Goal: Task Accomplishment & Management: Manage account settings

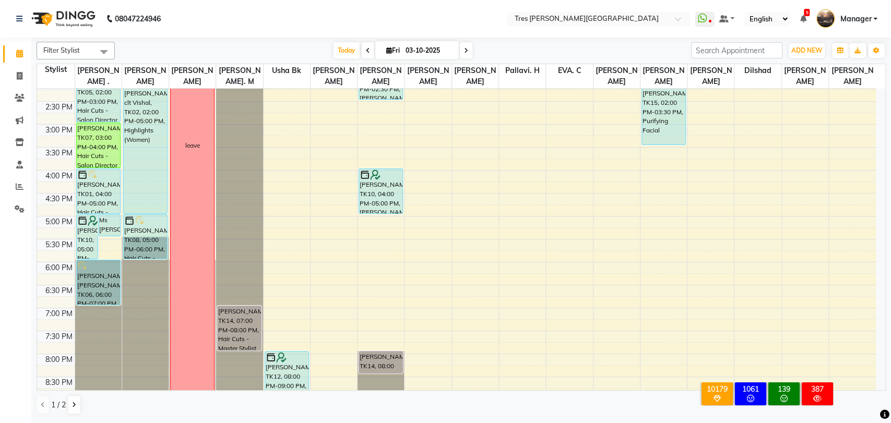
scroll to position [337, 0]
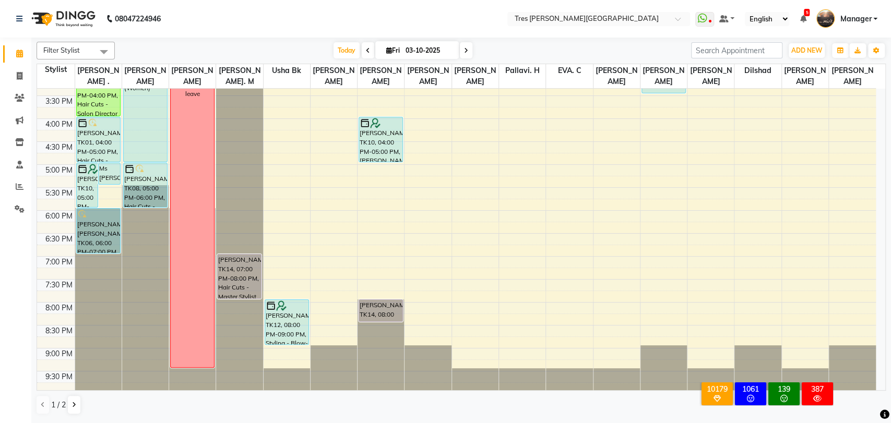
click at [369, 52] on span at bounding box center [368, 50] width 13 height 16
click at [364, 53] on div "Today Fri 03-10-2025" at bounding box center [403, 51] width 566 height 16
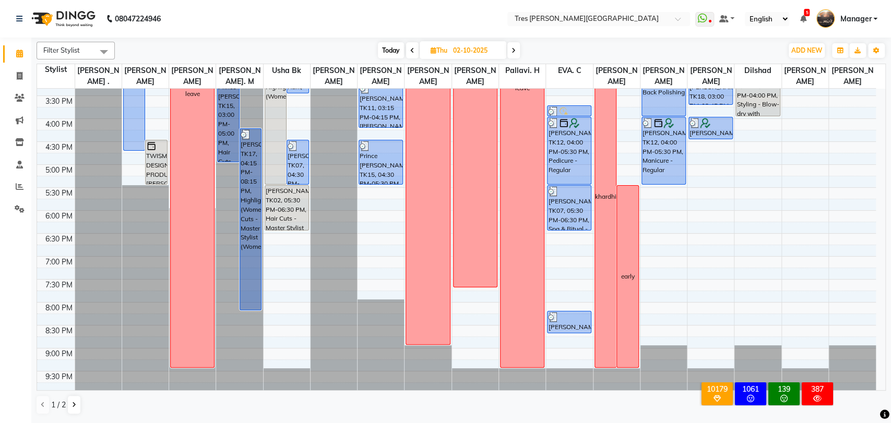
click at [388, 55] on span "Today" at bounding box center [391, 50] width 26 height 16
type input "03-10-2025"
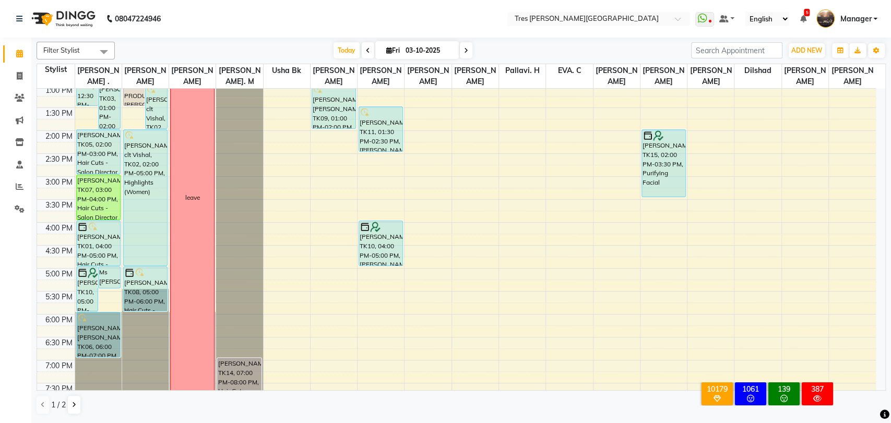
scroll to position [234, 0]
click at [21, 78] on icon at bounding box center [20, 76] width 6 height 8
select select "service"
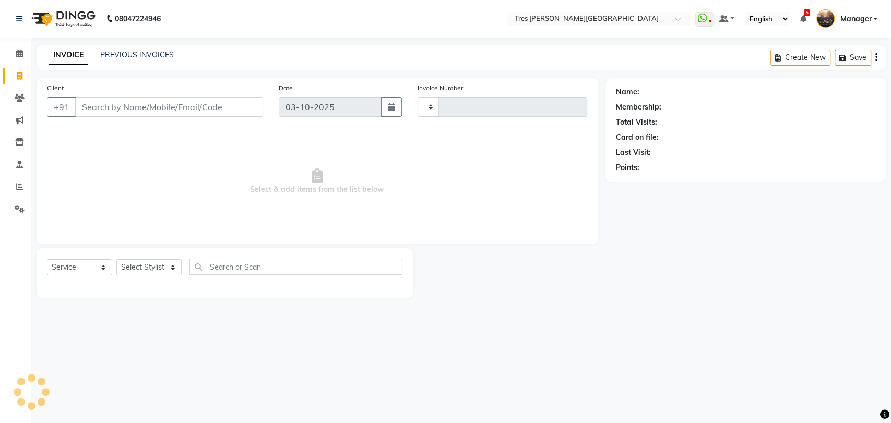
type input "04649"
select select "4234"
click at [134, 55] on link "PREVIOUS INVOICES" at bounding box center [137, 54] width 74 height 9
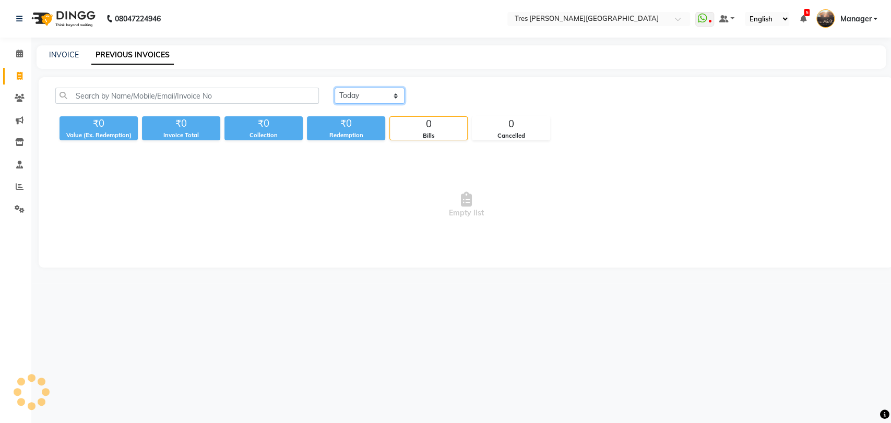
click at [355, 101] on select "[DATE] [DATE] Custom Range" at bounding box center [370, 96] width 70 height 16
select select "[DATE]"
click at [335, 88] on select "[DATE] [DATE] Custom Range" at bounding box center [370, 96] width 70 height 16
click at [354, 99] on select "[DATE] [DATE] Custom Range" at bounding box center [370, 96] width 70 height 16
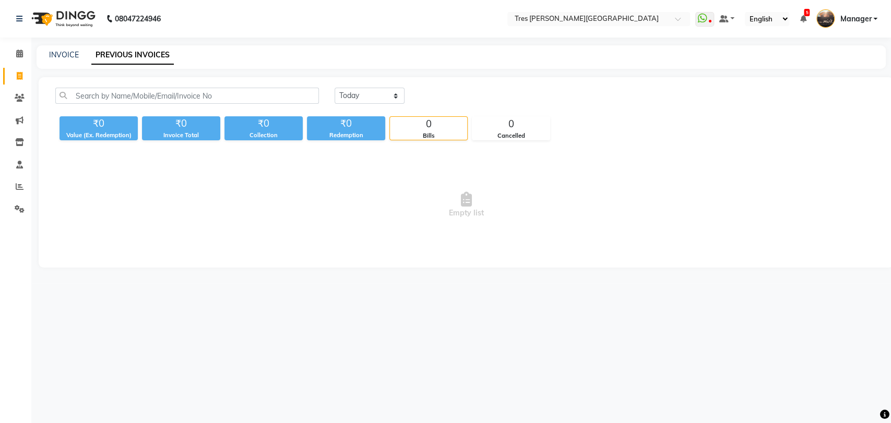
click at [472, 152] on div "Today Yesterday Custom Range ₹0 Value (Ex. Redemption) ₹0 Invoice Total ₹0 Coll…" at bounding box center [466, 172] width 855 height 191
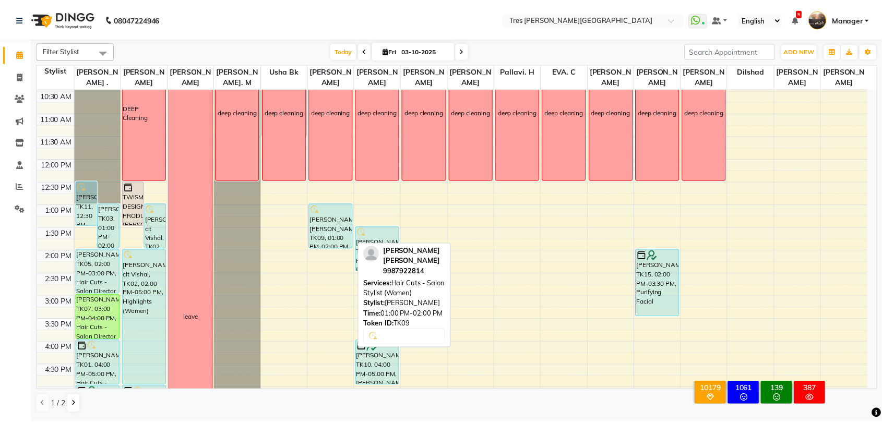
scroll to position [113, 0]
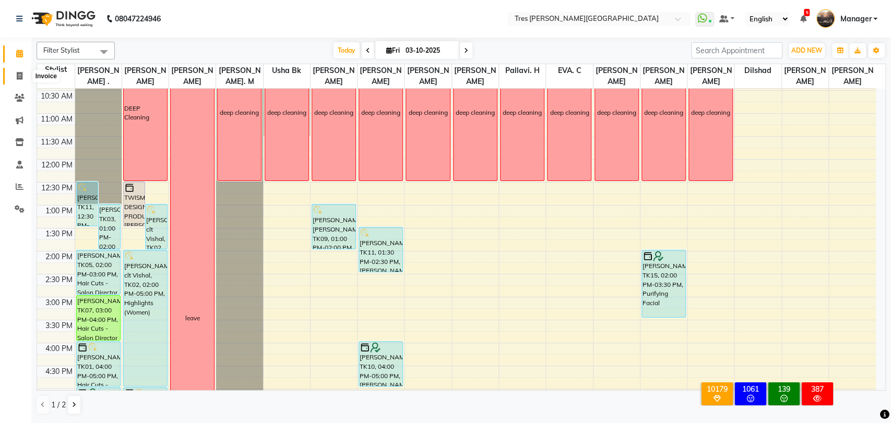
click at [20, 79] on icon at bounding box center [20, 76] width 6 height 8
select select "service"
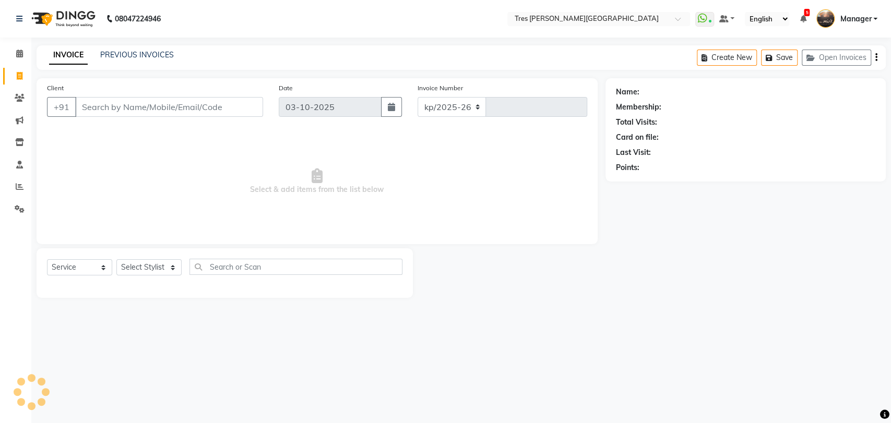
select select "4234"
type input "04649"
click at [146, 54] on link "PREVIOUS INVOICES" at bounding box center [137, 54] width 74 height 9
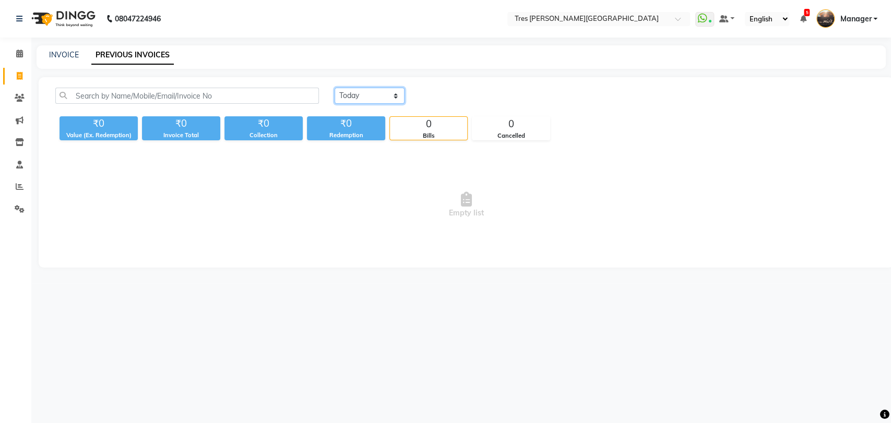
click at [367, 97] on select "[DATE] [DATE] Custom Range" at bounding box center [370, 96] width 70 height 16
select select "[DATE]"
click at [335, 88] on select "[DATE] [DATE] Custom Range" at bounding box center [370, 96] width 70 height 16
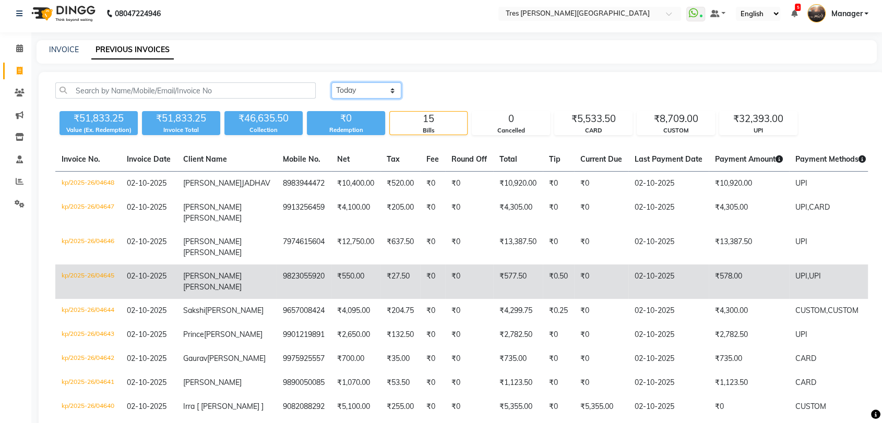
scroll to position [4, 0]
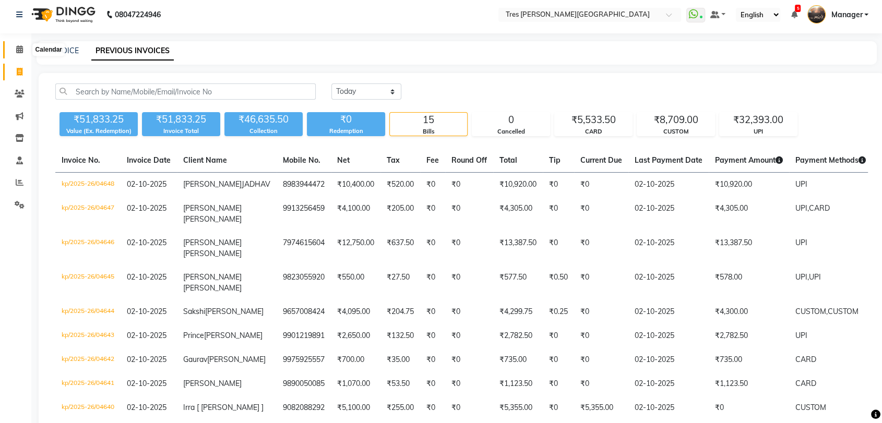
click at [21, 50] on icon at bounding box center [19, 49] width 7 height 8
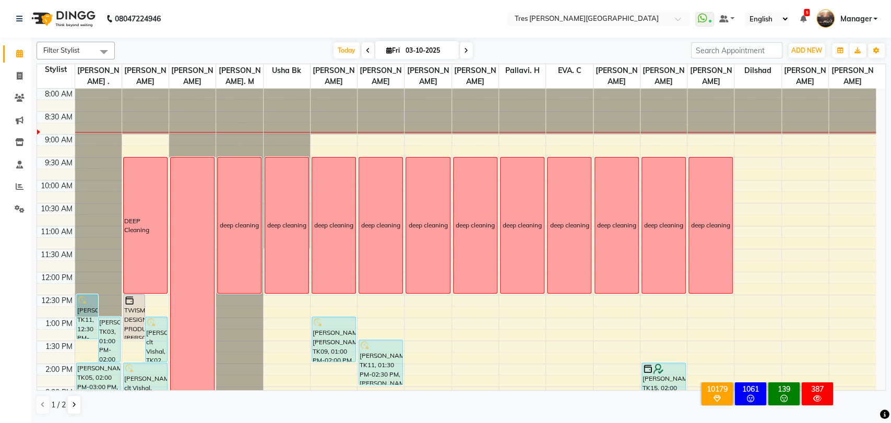
scroll to position [183, 0]
